Goal: Book appointment/travel/reservation

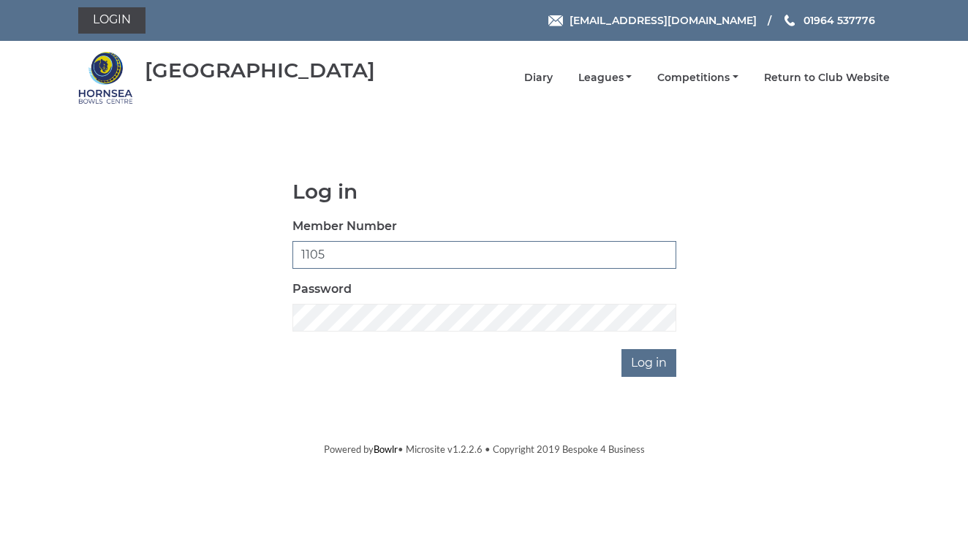
type input "1105"
click at [640, 365] on input "Log in" at bounding box center [648, 363] width 55 height 28
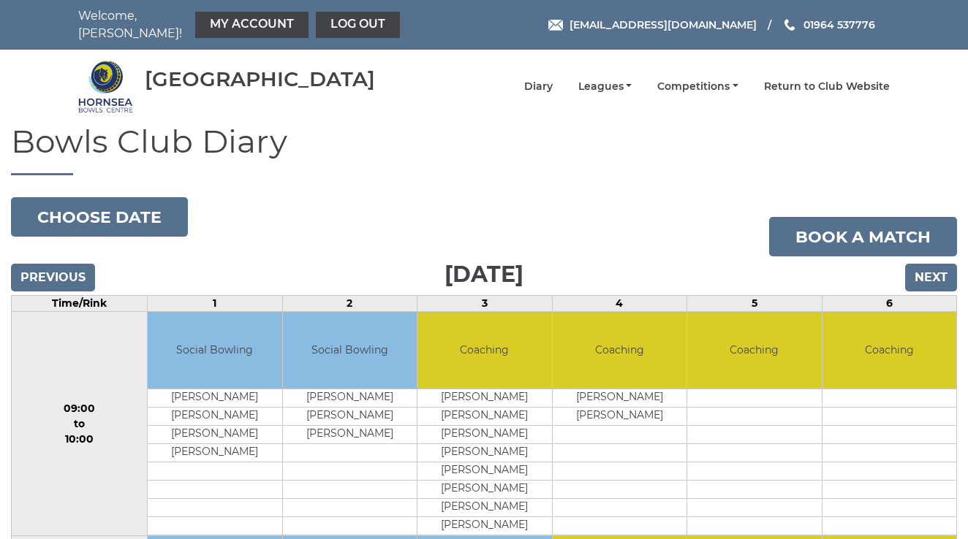
click at [920, 265] on input "Next" at bounding box center [931, 278] width 52 height 28
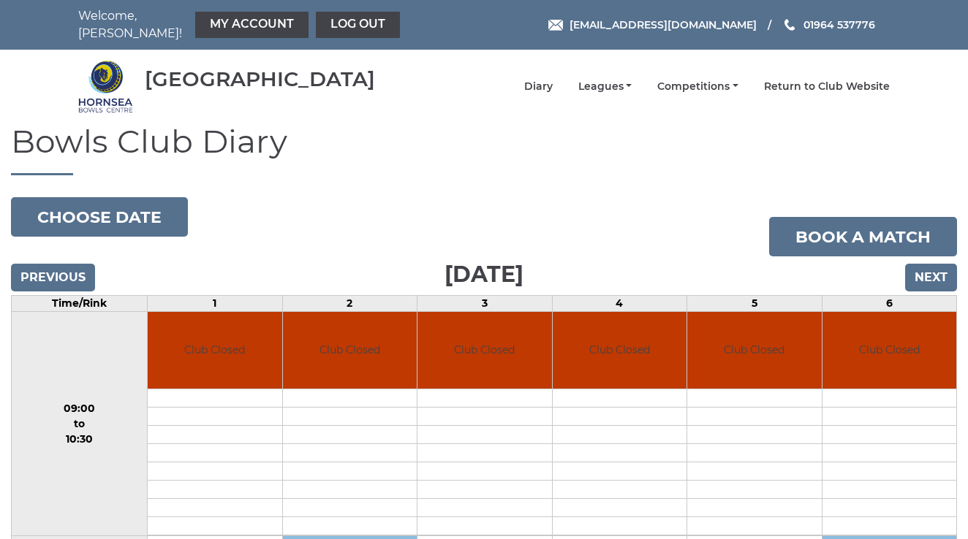
click at [930, 265] on input "Next" at bounding box center [931, 278] width 52 height 28
click at [925, 270] on input "Next" at bounding box center [931, 278] width 52 height 28
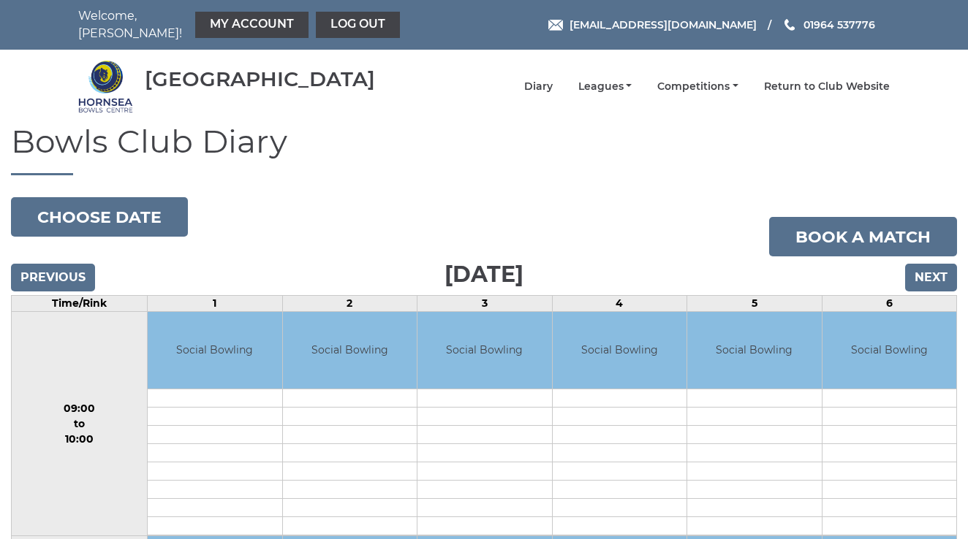
click at [923, 264] on input "Next" at bounding box center [931, 278] width 52 height 28
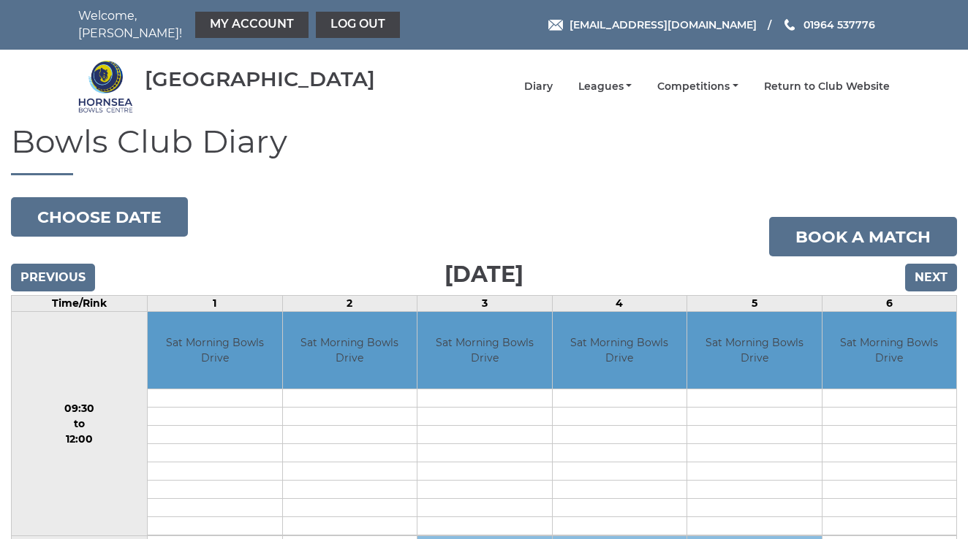
click at [931, 267] on input "Next" at bounding box center [931, 278] width 52 height 28
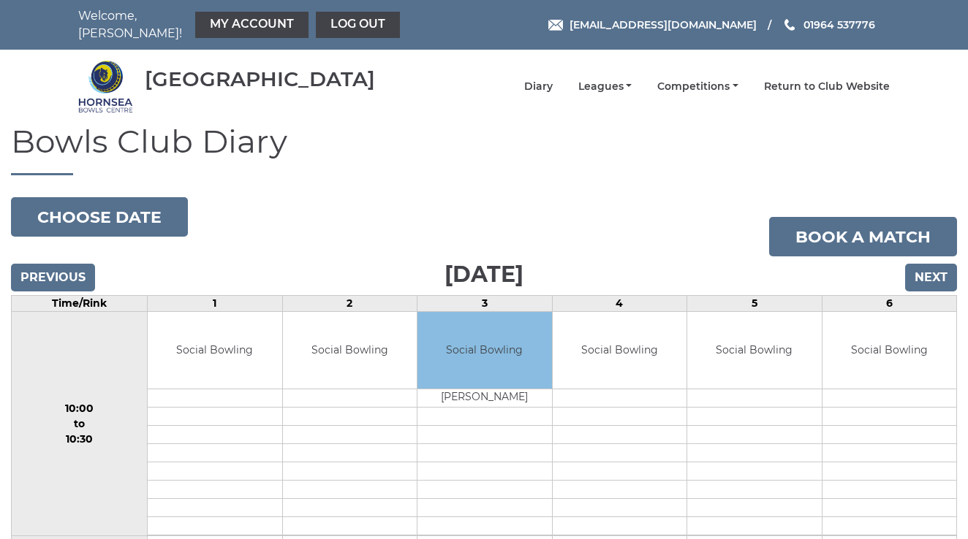
click at [931, 267] on input "Next" at bounding box center [931, 278] width 52 height 28
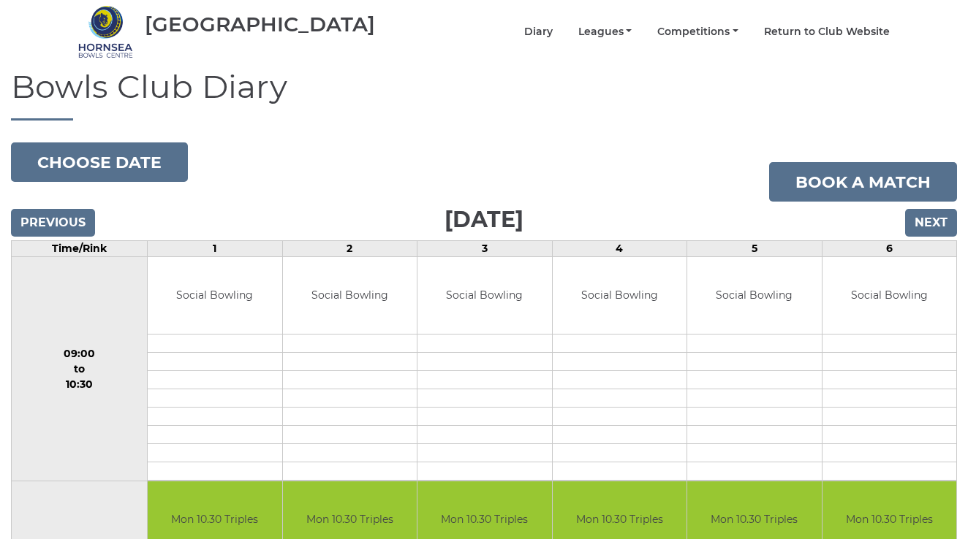
scroll to position [54, 0]
click at [928, 212] on input "Next" at bounding box center [931, 224] width 52 height 28
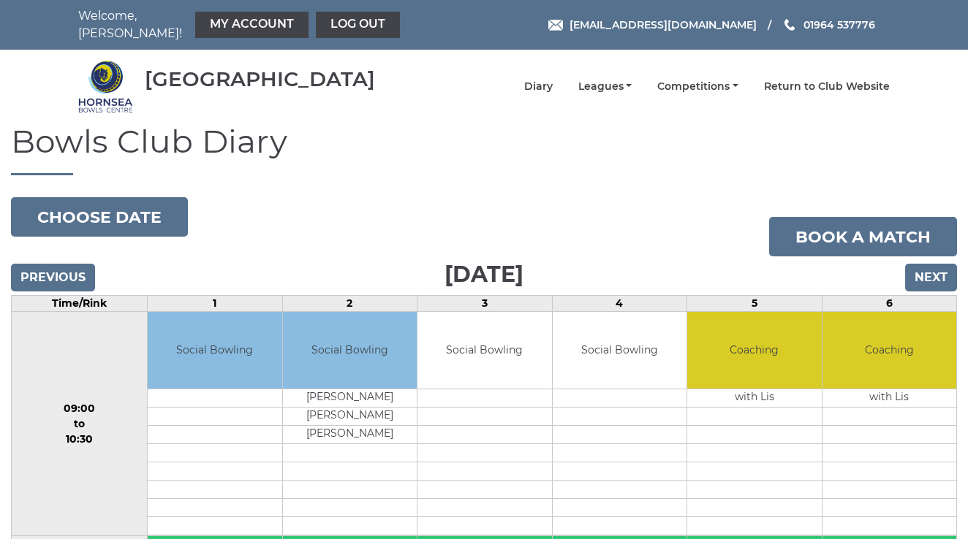
click at [928, 217] on link "Book a match" at bounding box center [863, 236] width 188 height 39
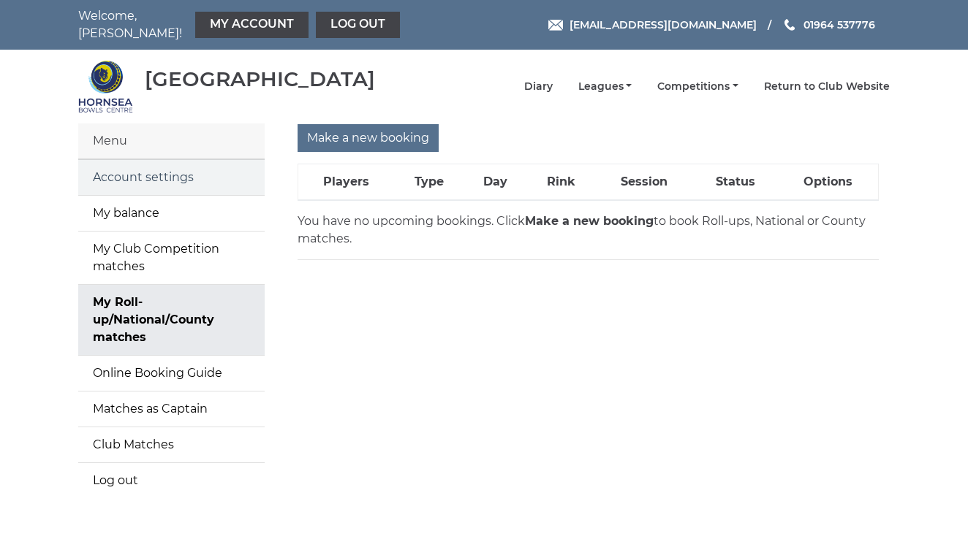
click at [154, 175] on link "Account settings" at bounding box center [171, 177] width 186 height 35
